Goal: Information Seeking & Learning: Learn about a topic

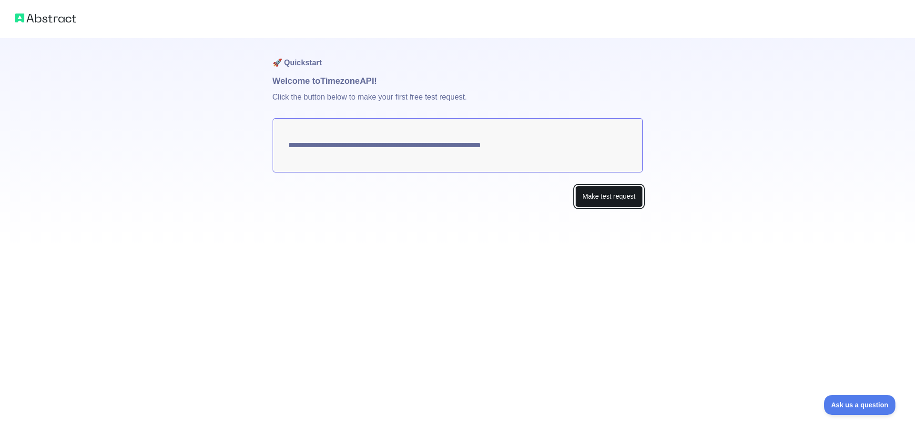
click at [615, 201] on button "Make test request" at bounding box center [608, 196] width 67 height 21
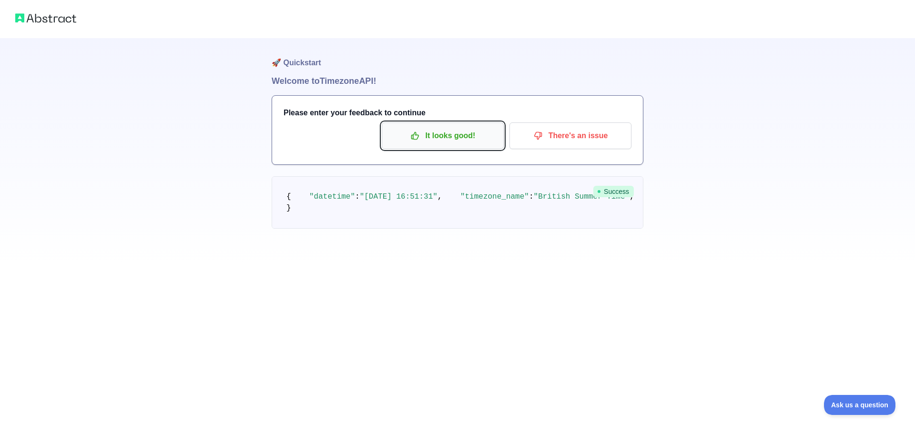
click at [468, 136] on p "It looks good!" at bounding box center [443, 136] width 108 height 16
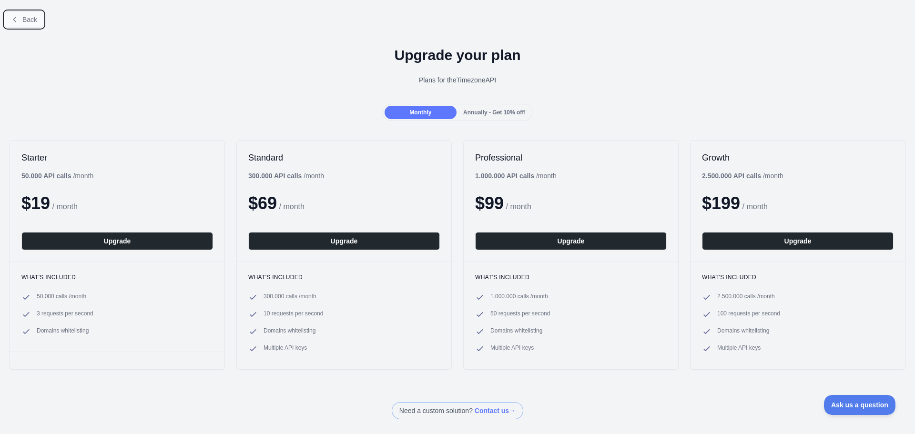
click at [26, 18] on span "Back" at bounding box center [29, 20] width 15 height 8
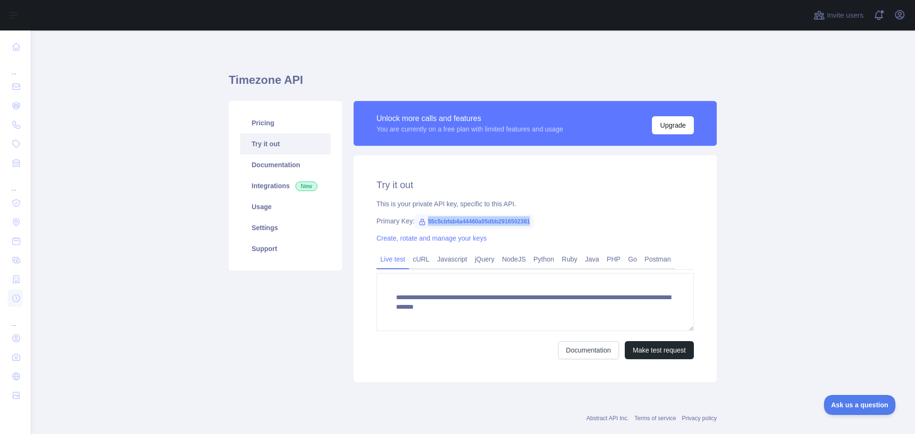
drag, startPoint x: 427, startPoint y: 221, endPoint x: 529, endPoint y: 221, distance: 102.5
click at [529, 221] on span "55c5cbfab4a44460a05dbb2916502381" at bounding box center [474, 222] width 119 height 14
copy span "55c5cbfab4a44460a05dbb2916502381"
click at [421, 260] on link "cURL" at bounding box center [421, 259] width 24 height 15
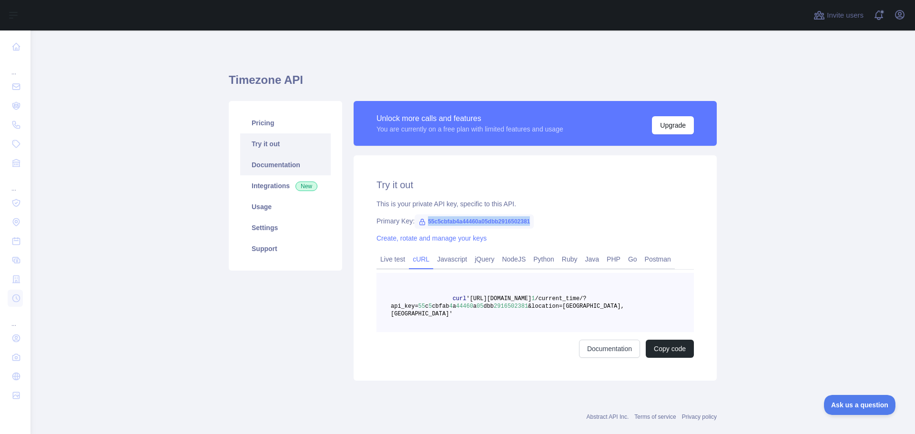
click at [276, 166] on link "Documentation" at bounding box center [285, 164] width 91 height 21
click at [275, 167] on link "Documentation" at bounding box center [285, 164] width 91 height 21
click at [267, 212] on link "Usage" at bounding box center [285, 206] width 91 height 21
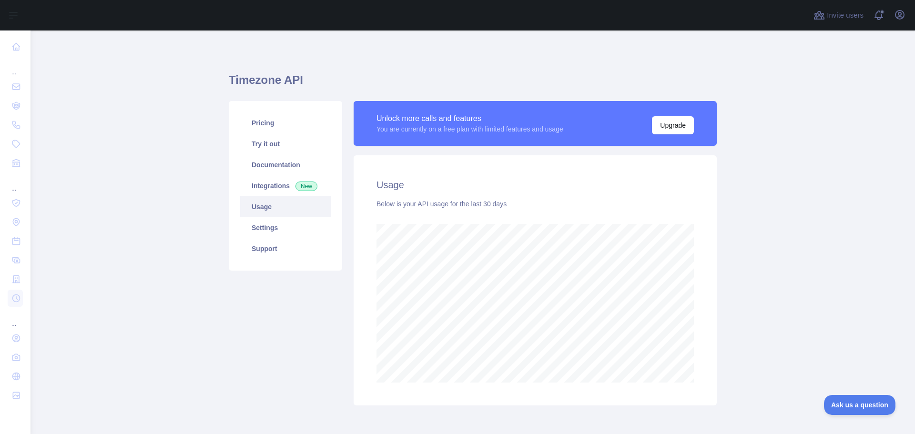
scroll to position [404, 878]
click at [271, 230] on link "Settings" at bounding box center [285, 227] width 91 height 21
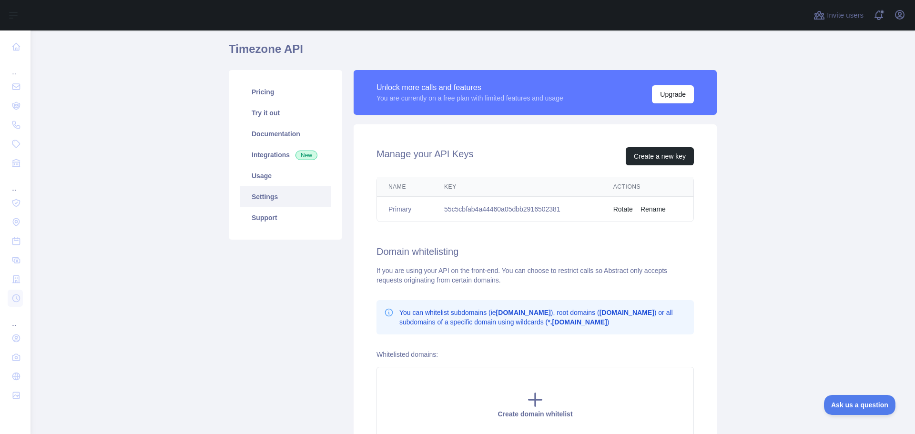
scroll to position [48, 0]
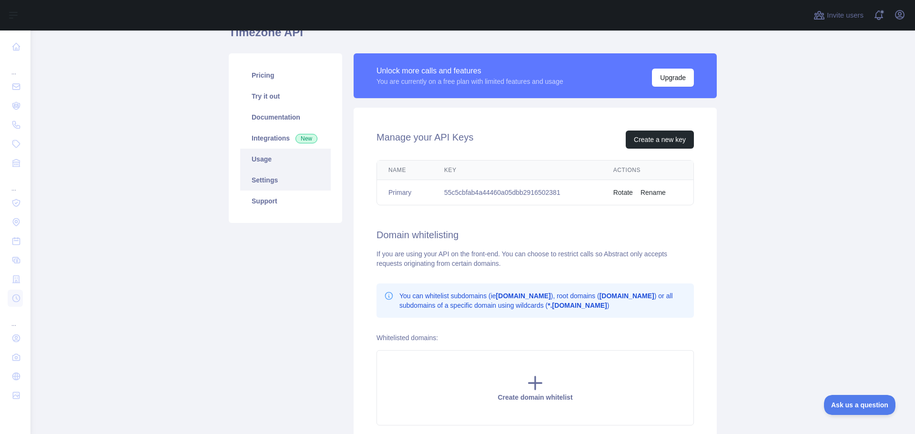
click at [269, 161] on link "Usage" at bounding box center [285, 159] width 91 height 21
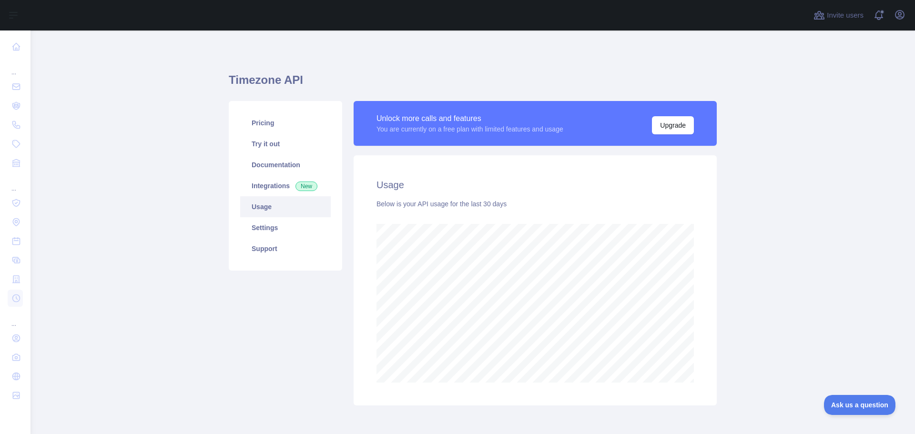
scroll to position [404, 878]
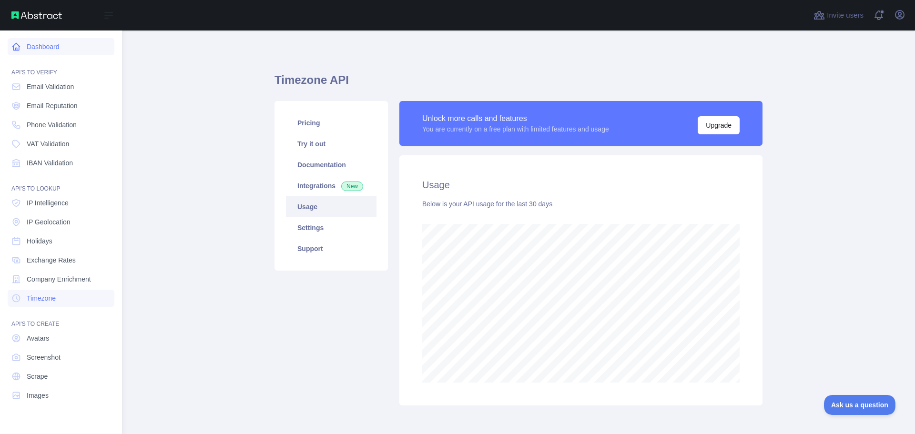
scroll to position [476352, 475970]
click at [15, 45] on icon at bounding box center [16, 47] width 10 height 10
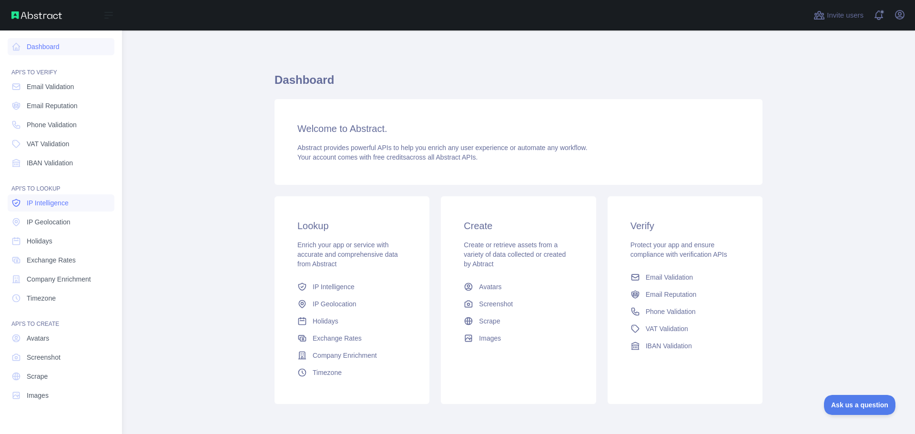
click at [47, 205] on span "IP Intelligence" at bounding box center [48, 203] width 42 height 10
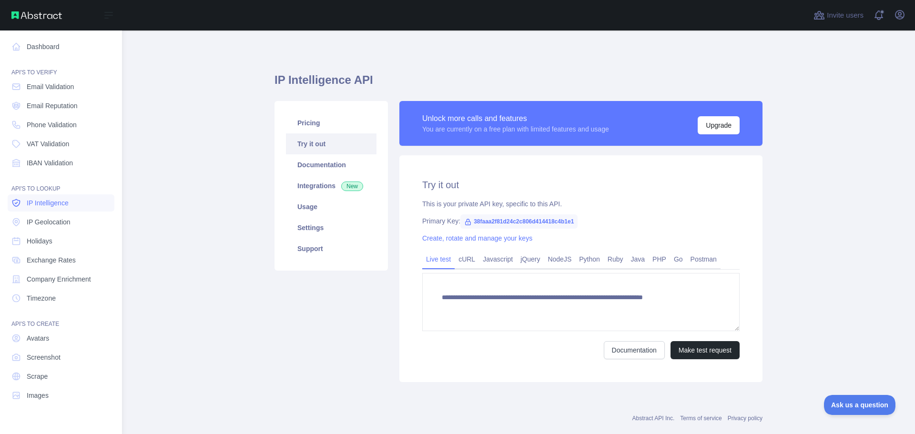
type textarea "**********"
click at [59, 297] on link "Timezone" at bounding box center [61, 298] width 107 height 17
click at [68, 203] on span "IP Intelligence" at bounding box center [48, 203] width 42 height 10
click at [68, 225] on span "IP Geolocation" at bounding box center [49, 222] width 44 height 10
click at [63, 239] on link "Holidays" at bounding box center [61, 241] width 107 height 17
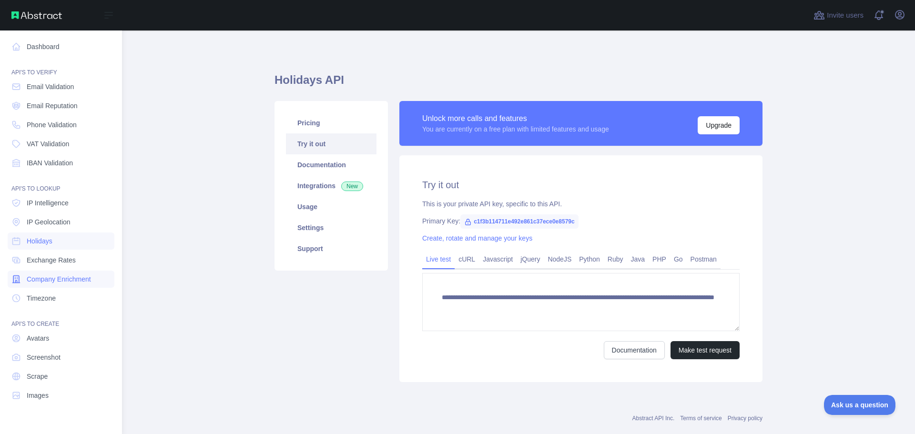
click at [69, 279] on span "Company Enrichment" at bounding box center [59, 280] width 64 height 10
click at [59, 295] on link "Timezone" at bounding box center [61, 298] width 107 height 17
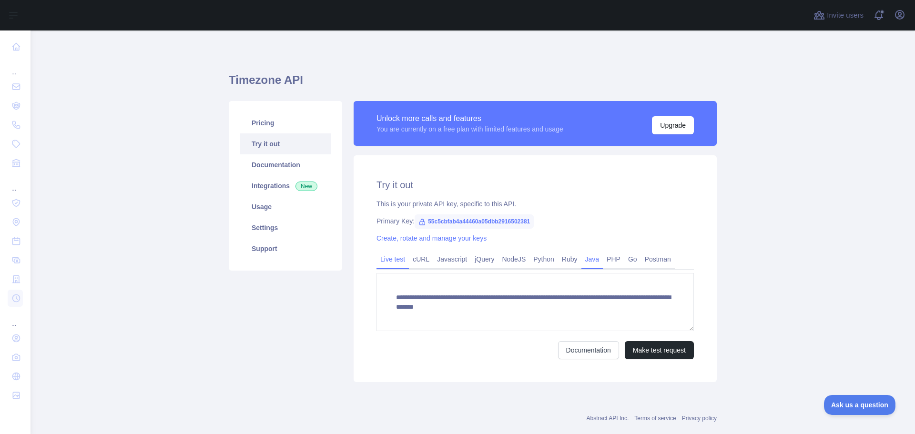
click at [594, 262] on link "Java" at bounding box center [593, 259] width 22 height 15
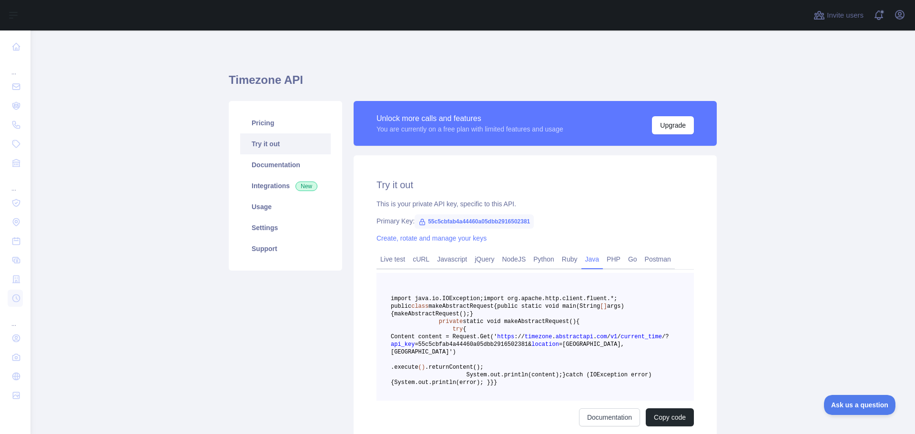
scroll to position [48, 0]
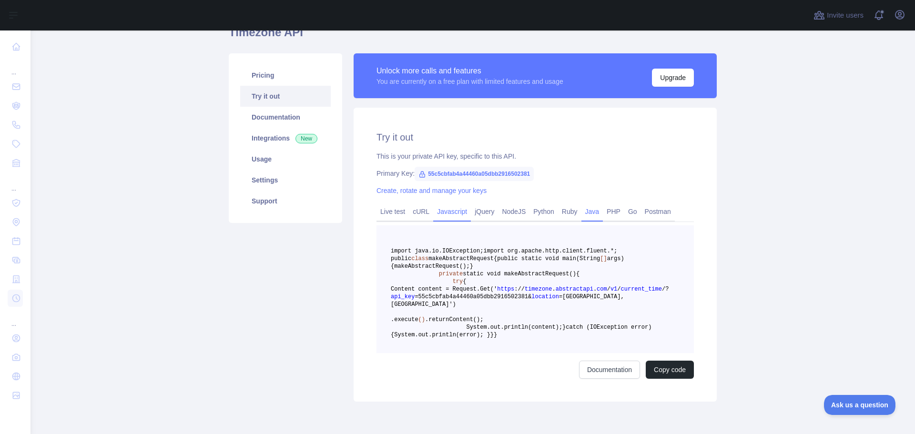
click at [449, 213] on link "Javascript" at bounding box center [452, 211] width 38 height 15
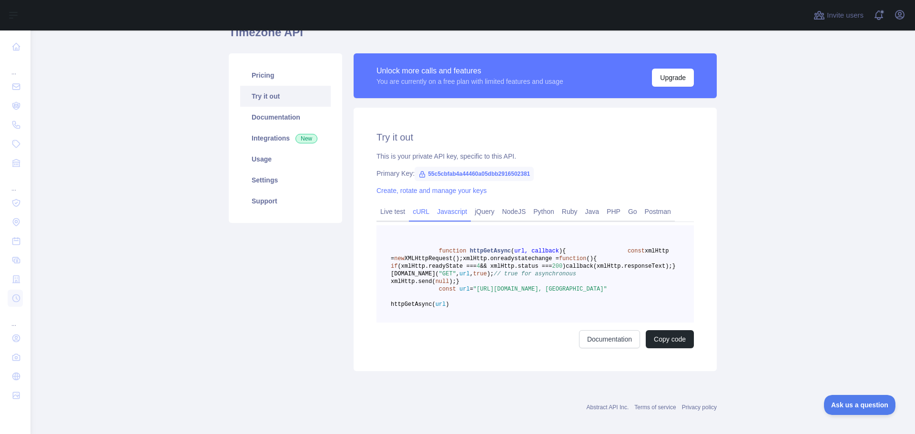
click at [420, 213] on link "cURL" at bounding box center [421, 211] width 24 height 15
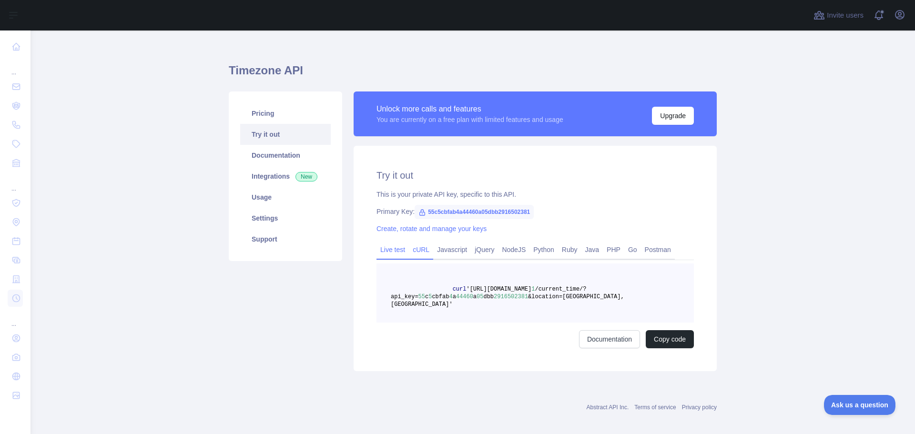
click at [395, 247] on link "Live test" at bounding box center [393, 249] width 32 height 15
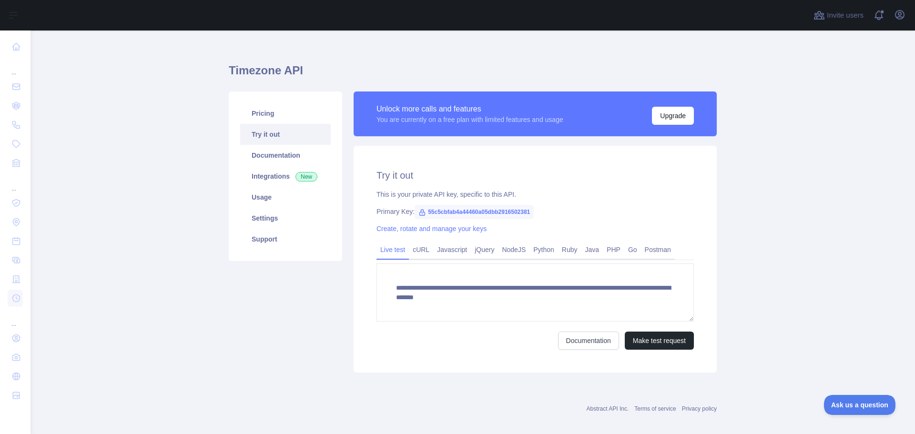
drag, startPoint x: 308, startPoint y: 0, endPoint x: 446, endPoint y: 67, distance: 153.3
click at [446, 67] on h1 "Timezone API" at bounding box center [473, 74] width 488 height 23
